Goal: Find specific page/section: Find specific page/section

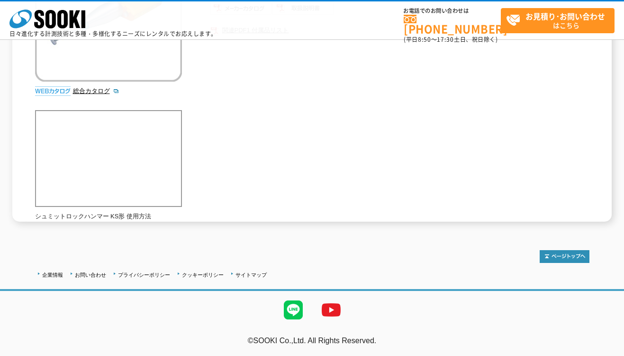
scroll to position [130, 0]
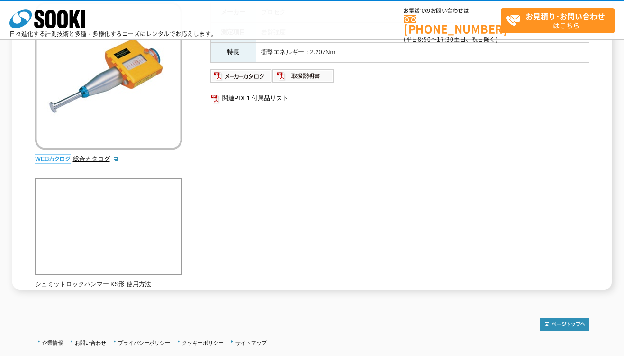
click at [588, 113] on div "メーカー プロセク 測定項目 岩盤強度 特長 衝撃エネルギー：2.207Nm 関連PDF1 付属品リスト" at bounding box center [400, 104] width 379 height 204
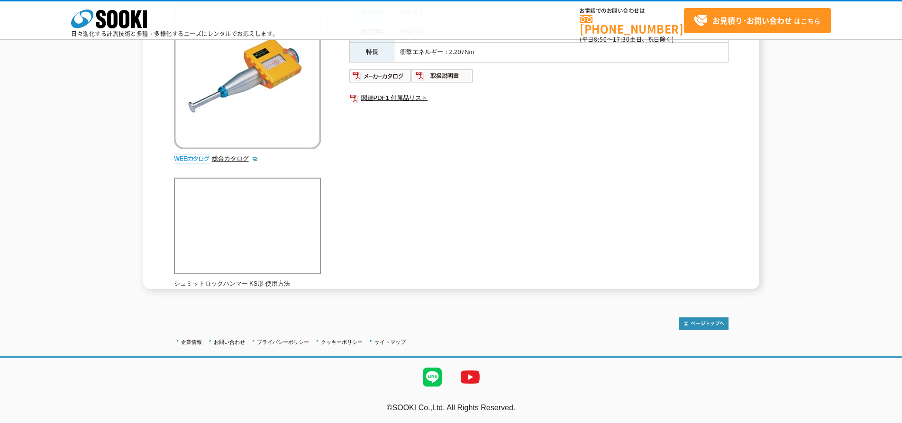
scroll to position [0, 0]
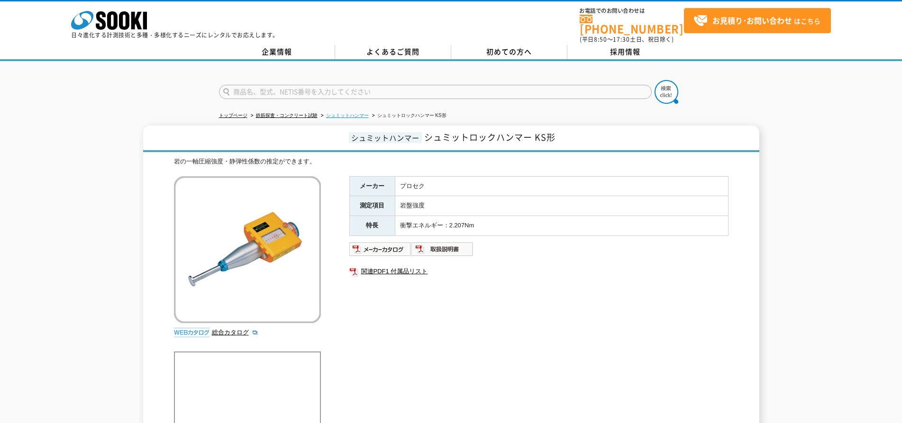
click at [349, 113] on link "シュミットハンマー" at bounding box center [347, 115] width 43 height 5
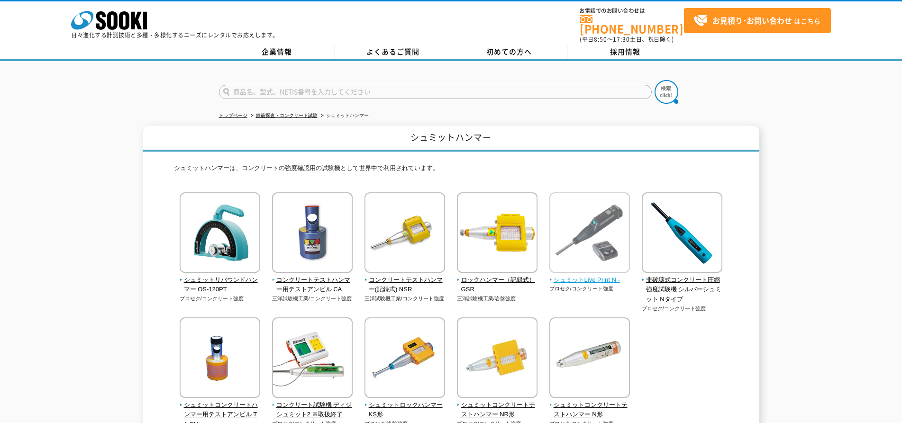
scroll to position [68, 0]
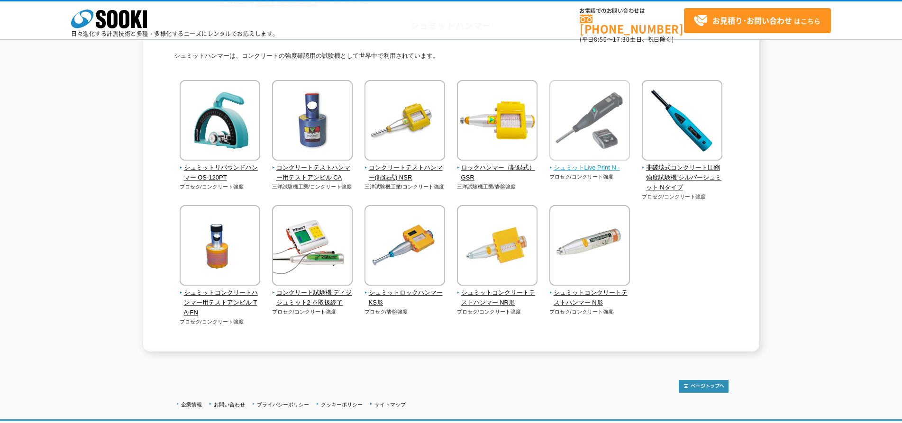
click at [594, 141] on img at bounding box center [590, 121] width 81 height 83
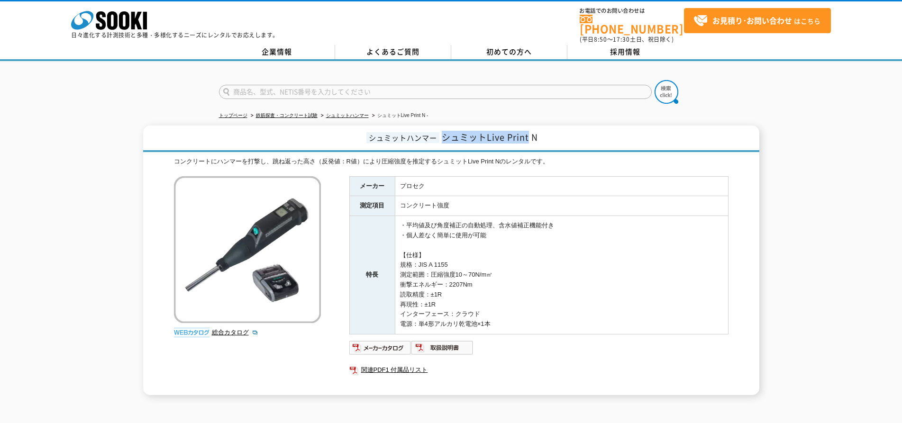
drag, startPoint x: 529, startPoint y: 138, endPoint x: 437, endPoint y: 170, distance: 97.2
click at [444, 140] on h1 "シュミットハンマー シュミットLive Print N" at bounding box center [451, 139] width 616 height 27
copy span "シュミットLive Print"
click at [139, 22] on icon "株式会社 ソーキ" at bounding box center [109, 20] width 76 height 19
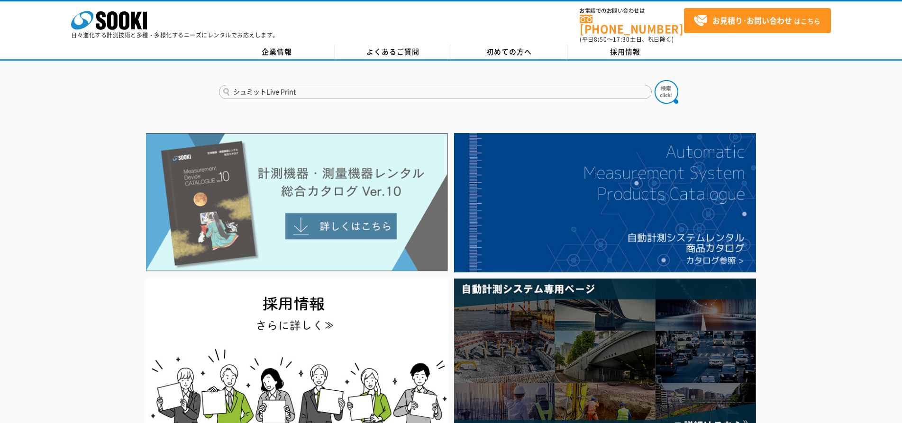
type input "シュミットLive Print"
click at [655, 80] on button at bounding box center [667, 92] width 24 height 24
